Goal: Task Accomplishment & Management: Use online tool/utility

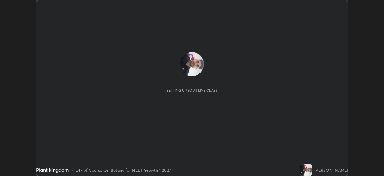
scroll to position [176, 384]
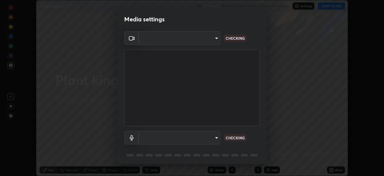
type input "f44939252cec670a7c81aafead478e6b9f15b20a1b8f1ae8dba2619045631b1c"
type input "default"
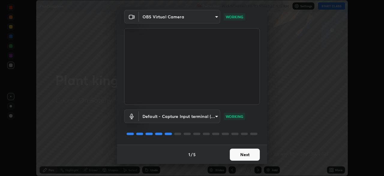
click at [252, 153] on button "Next" at bounding box center [245, 154] width 30 height 12
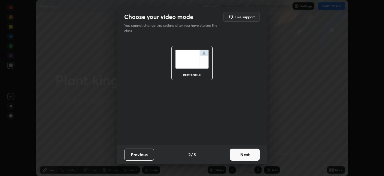
scroll to position [0, 0]
click at [253, 154] on button "Next" at bounding box center [245, 154] width 30 height 12
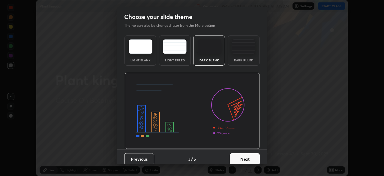
click at [254, 154] on button "Next" at bounding box center [245, 159] width 30 height 12
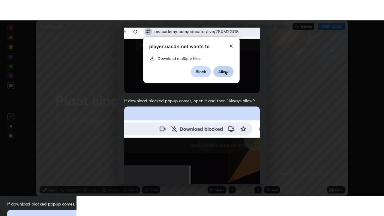
scroll to position [144, 0]
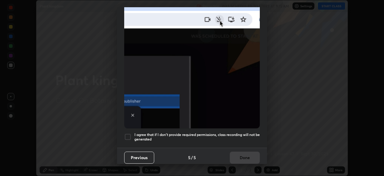
click at [243, 132] on h5 "I agree that if I don't provide required permissions, class recording will not …" at bounding box center [198, 136] width 126 height 9
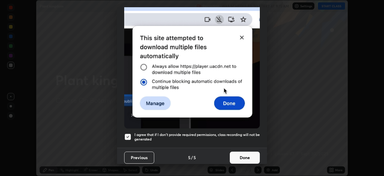
click at [244, 151] on button "Done" at bounding box center [245, 157] width 30 height 12
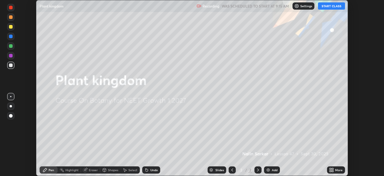
click at [338, 6] on button "START CLASS" at bounding box center [331, 5] width 27 height 7
click at [336, 168] on div "More" at bounding box center [339, 169] width 8 height 3
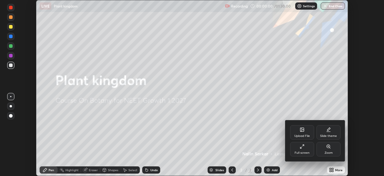
click at [299, 152] on div "Full screen" at bounding box center [302, 152] width 15 height 3
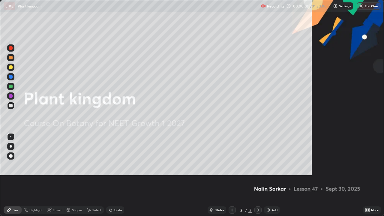
scroll to position [216, 384]
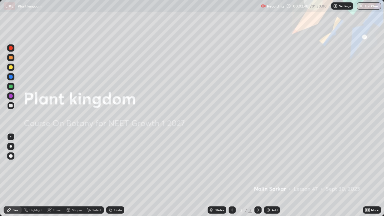
click at [110, 175] on icon at bounding box center [111, 210] width 2 height 2
click at [112, 175] on div "Undo" at bounding box center [115, 210] width 18 height 7
click at [114, 175] on div "Undo" at bounding box center [118, 210] width 8 height 3
click at [116, 175] on div "Undo" at bounding box center [118, 210] width 8 height 3
click at [115, 175] on div "Undo" at bounding box center [118, 210] width 8 height 3
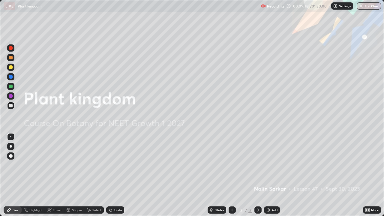
click at [110, 175] on icon at bounding box center [111, 210] width 2 height 2
click at [111, 175] on icon at bounding box center [110, 210] width 5 height 5
click at [110, 175] on icon at bounding box center [111, 210] width 2 height 2
click at [111, 175] on icon at bounding box center [110, 210] width 5 height 5
click at [112, 175] on icon at bounding box center [110, 210] width 5 height 5
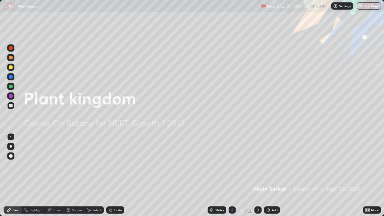
click at [117, 175] on div "Undo" at bounding box center [118, 210] width 8 height 3
click at [116, 175] on div "Undo" at bounding box center [118, 210] width 8 height 3
click at [112, 175] on div "Undo" at bounding box center [115, 210] width 18 height 7
click at [110, 175] on icon at bounding box center [110, 209] width 1 height 1
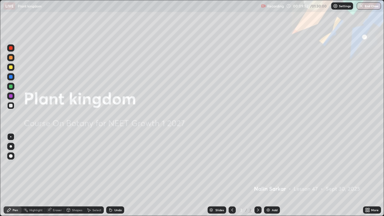
click at [110, 175] on icon at bounding box center [110, 209] width 1 height 1
click at [110, 175] on icon at bounding box center [111, 210] width 2 height 2
click at [111, 175] on icon at bounding box center [110, 210] width 5 height 5
click at [112, 175] on icon at bounding box center [110, 210] width 5 height 5
click at [18, 175] on div "Pen" at bounding box center [13, 210] width 18 height 7
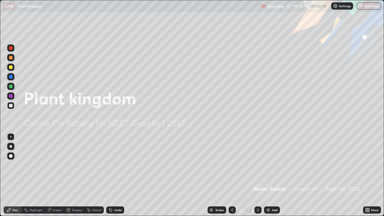
click at [117, 175] on div "Undo" at bounding box center [118, 210] width 8 height 3
click at [117, 175] on div "Undo" at bounding box center [115, 210] width 18 height 7
click at [232, 175] on icon at bounding box center [232, 210] width 5 height 5
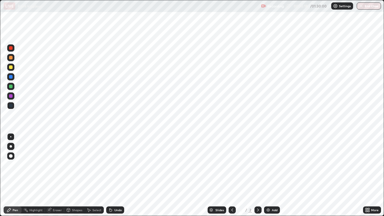
click at [110, 175] on icon at bounding box center [111, 210] width 2 height 2
click at [111, 175] on icon at bounding box center [111, 210] width 2 height 2
click at [110, 175] on icon at bounding box center [111, 210] width 2 height 2
click at [112, 175] on icon at bounding box center [110, 210] width 5 height 5
click at [113, 175] on div "Undo" at bounding box center [115, 210] width 18 height 7
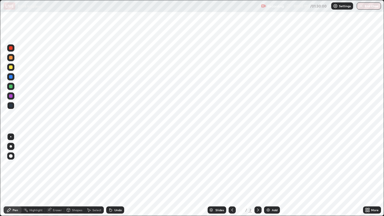
click at [114, 175] on div "Undo" at bounding box center [115, 210] width 18 height 7
click at [110, 175] on icon at bounding box center [111, 210] width 2 height 2
click at [112, 175] on div "Undo" at bounding box center [115, 210] width 18 height 7
click at [115, 175] on div "Undo" at bounding box center [115, 210] width 18 height 7
click at [117, 175] on div "Undo" at bounding box center [118, 210] width 8 height 3
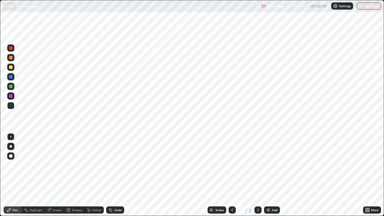
click at [115, 175] on div "Undo" at bounding box center [118, 210] width 8 height 3
click at [232, 175] on icon at bounding box center [232, 210] width 5 height 5
click at [232, 175] on icon at bounding box center [232, 210] width 2 height 3
click at [116, 175] on div "Undo" at bounding box center [115, 210] width 18 height 7
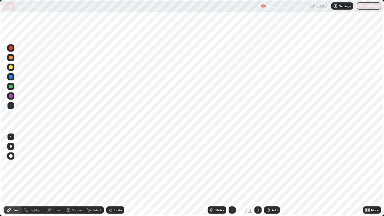
click at [115, 175] on div "Undo" at bounding box center [115, 210] width 18 height 7
click at [257, 175] on icon at bounding box center [258, 210] width 5 height 5
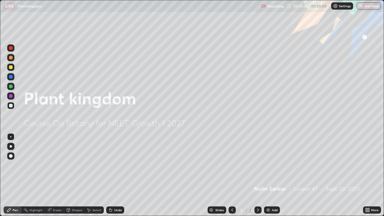
click at [56, 175] on div "Eraser" at bounding box center [57, 210] width 9 height 3
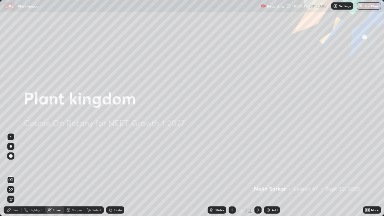
click at [338, 7] on div "Settings" at bounding box center [342, 5] width 22 height 7
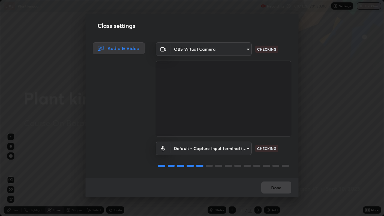
click at [234, 145] on body "Erase all LIVE Plant kingdom Recording 00:11:21 / 01:30:00 Settings End Class S…" at bounding box center [192, 108] width 384 height 216
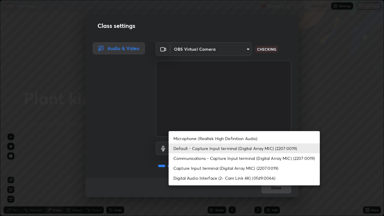
click at [234, 50] on div at bounding box center [192, 108] width 384 height 216
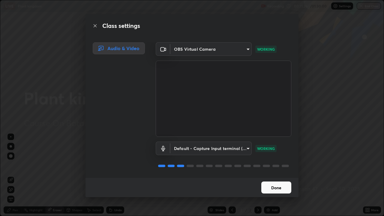
click at [241, 50] on body "Erase all LIVE Plant kingdom Recording 00:11:26 / 01:30:00 Settings End Class S…" at bounding box center [192, 108] width 384 height 216
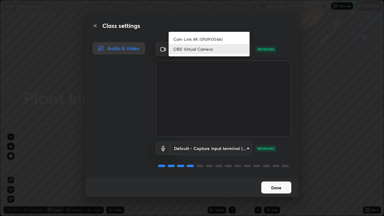
click at [232, 42] on li "Cam Link 4K (0fd9:0066)" at bounding box center [209, 39] width 81 height 10
type input "1007655566567f9cbf0c79cc76ac606ca9cbe75b32b593f629dc4163b3da9465"
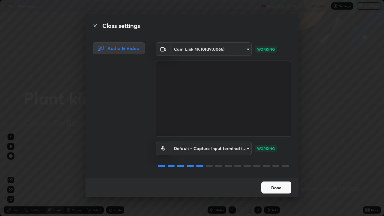
click at [274, 175] on div "Done" at bounding box center [192, 187] width 213 height 19
click at [280, 175] on button "Done" at bounding box center [277, 188] width 30 height 12
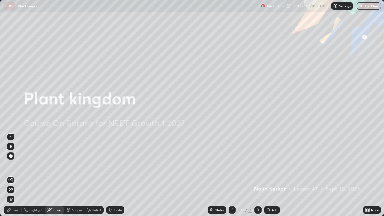
click at [342, 6] on p "Settings" at bounding box center [345, 6] width 12 height 3
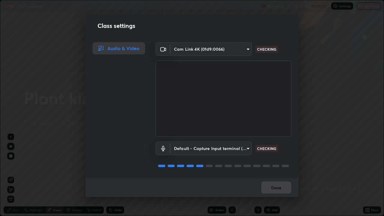
click at [195, 51] on body "Erase all LIVE Plant kingdom Recording 00:12:12 / 01:30:00 Settings End Class S…" at bounding box center [192, 108] width 384 height 216
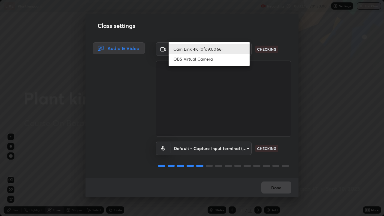
click at [186, 62] on li "OBS Virtual Camera" at bounding box center [209, 59] width 81 height 10
type input "f44939252cec670a7c81aafead478e6b9f15b20a1b8f1ae8dba2619045631b1c"
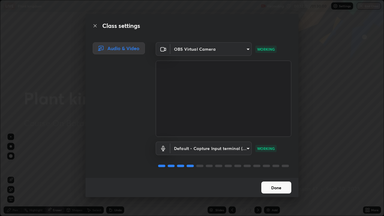
click at [283, 175] on button "Done" at bounding box center [277, 188] width 30 height 12
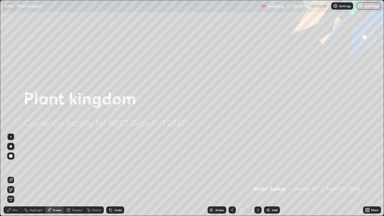
click at [11, 175] on div "Pen" at bounding box center [13, 210] width 18 height 7
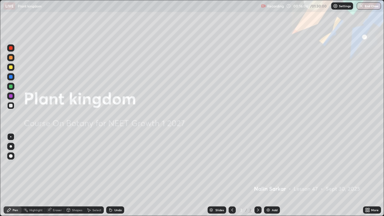
click at [270, 175] on img at bounding box center [268, 210] width 5 height 5
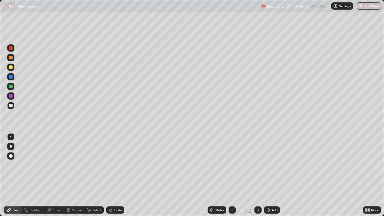
click at [12, 86] on div at bounding box center [11, 87] width 4 height 4
click at [11, 67] on div at bounding box center [11, 67] width 4 height 4
click at [272, 175] on div "Add" at bounding box center [275, 210] width 6 height 3
click at [11, 77] on div at bounding box center [11, 77] width 4 height 4
click at [12, 86] on div at bounding box center [11, 87] width 4 height 4
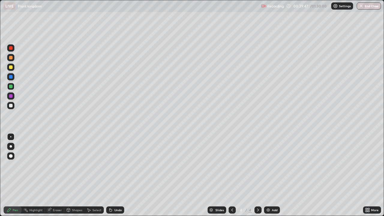
click at [111, 175] on icon at bounding box center [111, 210] width 2 height 2
click at [110, 175] on icon at bounding box center [111, 210] width 2 height 2
click at [112, 175] on icon at bounding box center [110, 210] width 5 height 5
click at [111, 175] on icon at bounding box center [111, 210] width 2 height 2
click at [230, 175] on icon at bounding box center [232, 210] width 5 height 5
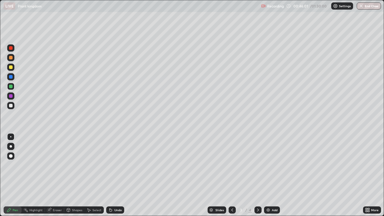
click at [258, 175] on icon at bounding box center [258, 210] width 5 height 5
click at [271, 175] on div "Add" at bounding box center [272, 210] width 16 height 7
click at [73, 175] on div "Shapes" at bounding box center [77, 210] width 10 height 3
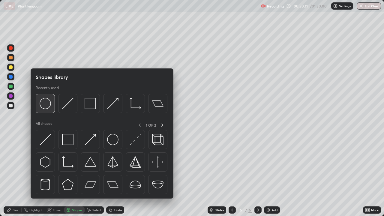
click at [49, 105] on img at bounding box center [45, 103] width 11 height 11
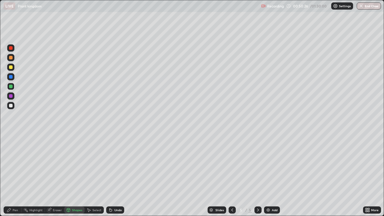
click at [15, 175] on div "Pen" at bounding box center [13, 210] width 18 height 7
click at [117, 175] on div "Undo" at bounding box center [118, 210] width 8 height 3
click at [92, 175] on div "Select" at bounding box center [96, 210] width 9 height 3
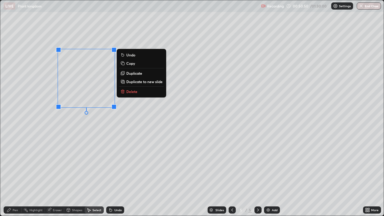
click at [16, 175] on div "Pen" at bounding box center [15, 210] width 5 height 3
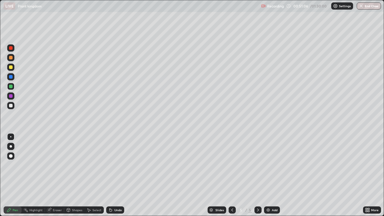
click at [76, 175] on div "Shapes" at bounding box center [77, 210] width 10 height 3
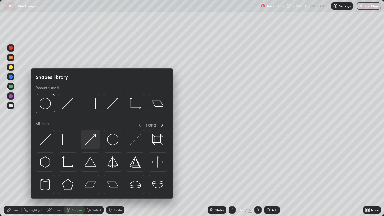
click at [89, 138] on img at bounding box center [90, 139] width 11 height 11
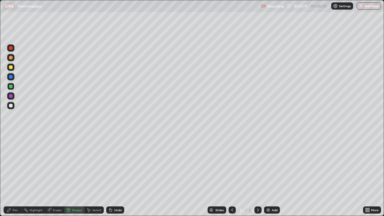
click at [77, 175] on div "Shapes" at bounding box center [77, 210] width 10 height 3
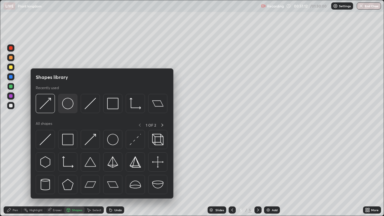
click at [68, 106] on img at bounding box center [67, 103] width 11 height 11
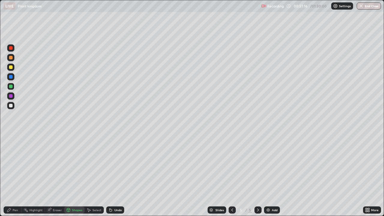
click at [14, 175] on div "Pen" at bounding box center [13, 210] width 18 height 7
click at [12, 97] on div at bounding box center [11, 96] width 4 height 4
click at [274, 175] on div "Add" at bounding box center [275, 210] width 6 height 3
click at [11, 68] on div at bounding box center [11, 67] width 4 height 4
click at [12, 76] on div at bounding box center [11, 77] width 4 height 4
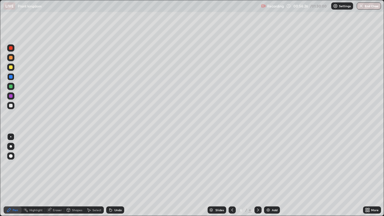
click at [231, 175] on icon at bounding box center [232, 210] width 5 height 5
click at [231, 175] on div at bounding box center [232, 210] width 7 height 7
click at [257, 175] on icon at bounding box center [258, 210] width 5 height 5
click at [272, 175] on div "Add" at bounding box center [275, 210] width 6 height 3
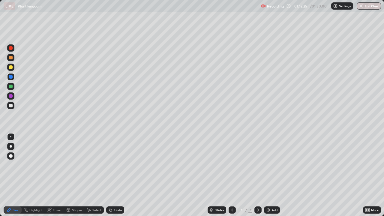
click at [11, 86] on div at bounding box center [11, 87] width 4 height 4
click at [119, 175] on div "Undo" at bounding box center [115, 210] width 18 height 7
click at [274, 175] on div "Add" at bounding box center [272, 210] width 16 height 7
click at [270, 175] on img at bounding box center [268, 210] width 5 height 5
click at [70, 175] on icon at bounding box center [68, 210] width 5 height 5
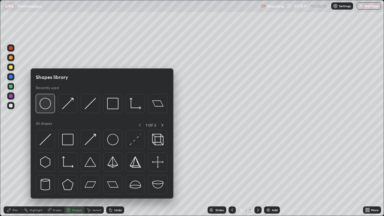
click at [48, 104] on img at bounding box center [45, 103] width 11 height 11
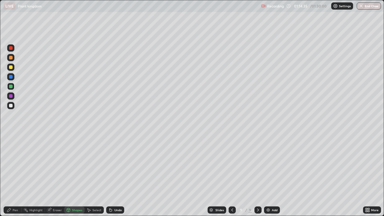
click at [14, 175] on div "Pen" at bounding box center [15, 210] width 5 height 3
click at [11, 77] on div at bounding box center [11, 77] width 4 height 4
click at [73, 175] on div "Shapes" at bounding box center [77, 210] width 10 height 3
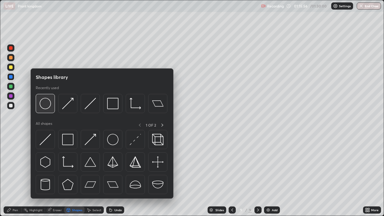
click at [45, 103] on img at bounding box center [45, 103] width 11 height 11
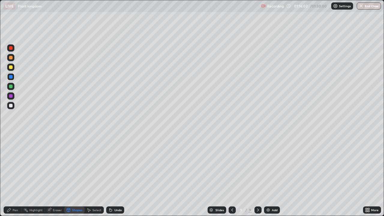
click at [14, 175] on div "Pen" at bounding box center [15, 210] width 5 height 3
click at [271, 175] on div "Add" at bounding box center [272, 210] width 16 height 7
click at [75, 175] on div "Shapes" at bounding box center [77, 210] width 10 height 3
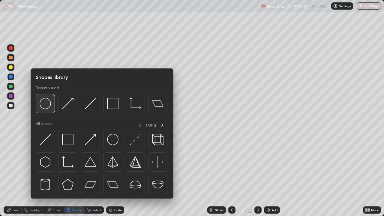
click at [48, 102] on img at bounding box center [45, 103] width 11 height 11
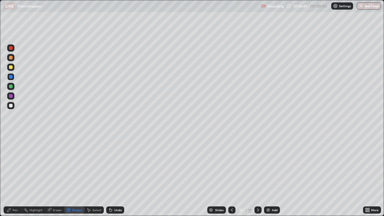
click at [11, 175] on div "Pen" at bounding box center [13, 210] width 18 height 7
click at [71, 175] on div "Shapes" at bounding box center [74, 210] width 20 height 7
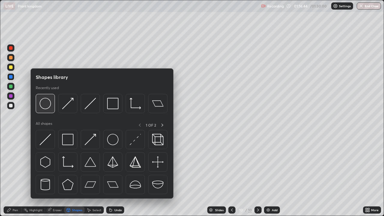
click at [45, 105] on img at bounding box center [45, 103] width 11 height 11
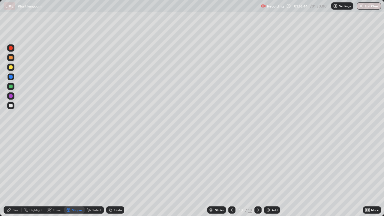
click at [11, 88] on div at bounding box center [11, 87] width 4 height 4
click at [14, 175] on div "Pen" at bounding box center [13, 210] width 18 height 7
click at [235, 175] on div at bounding box center [231, 210] width 7 height 7
click at [232, 175] on icon at bounding box center [232, 210] width 2 height 3
click at [231, 175] on icon at bounding box center [232, 210] width 5 height 5
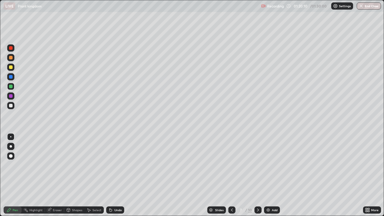
click at [258, 175] on icon at bounding box center [258, 210] width 5 height 5
click at [258, 175] on icon at bounding box center [258, 210] width 2 height 3
click at [232, 175] on icon at bounding box center [232, 210] width 5 height 5
click at [257, 175] on icon at bounding box center [258, 210] width 5 height 5
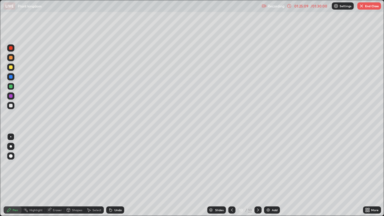
click at [366, 6] on button "End Class" at bounding box center [370, 5] width 24 height 7
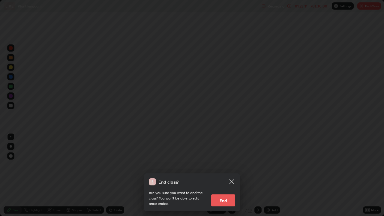
click at [228, 175] on button "End" at bounding box center [223, 201] width 24 height 12
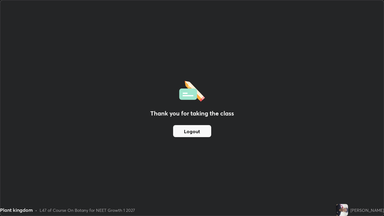
click at [189, 132] on button "Logout" at bounding box center [192, 131] width 38 height 12
click at [195, 133] on button "Logout" at bounding box center [192, 131] width 38 height 12
click at [184, 133] on button "Logout" at bounding box center [192, 131] width 38 height 12
